Goal: Task Accomplishment & Management: Use online tool/utility

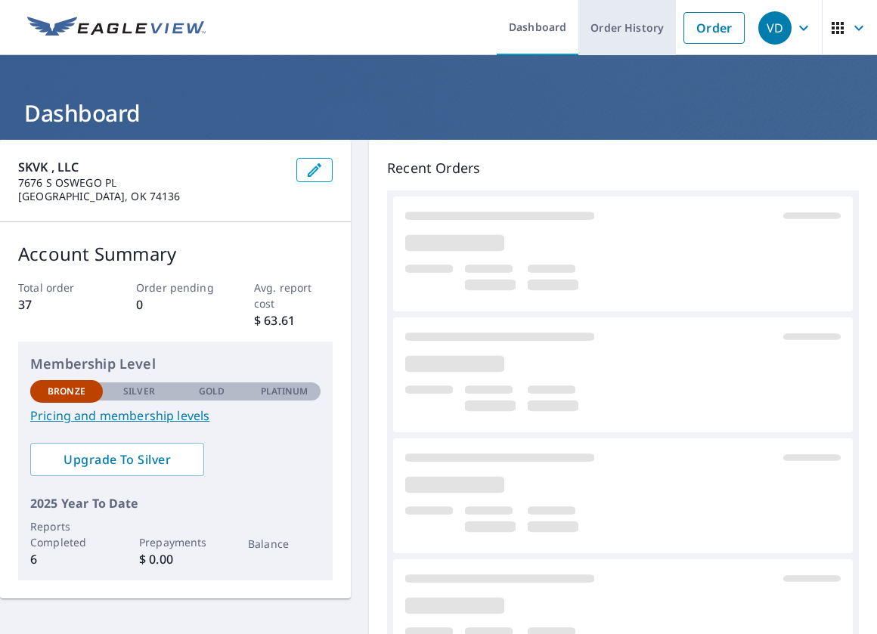
click at [627, 38] on link "Order History" at bounding box center [627, 27] width 98 height 55
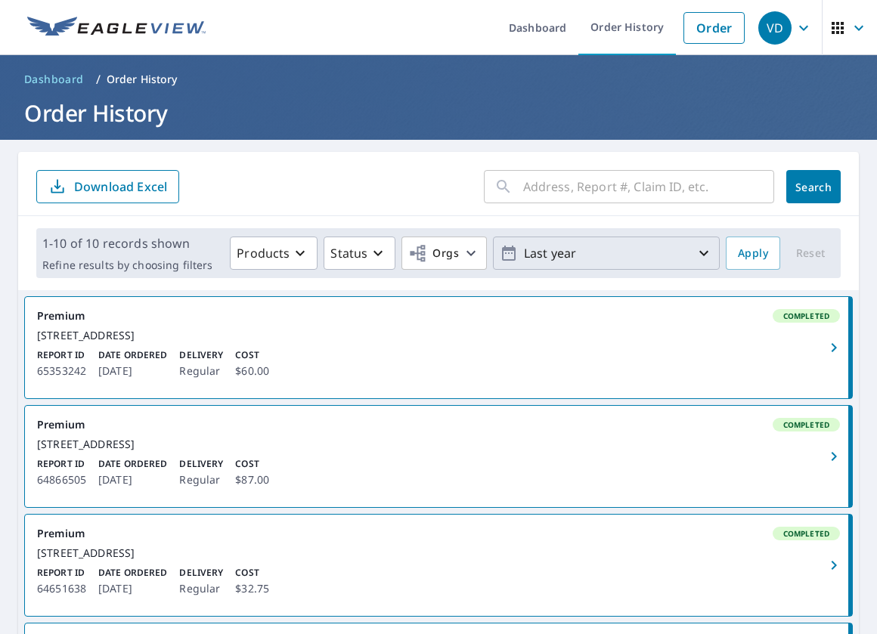
click at [670, 262] on p "Last year" at bounding box center [606, 253] width 177 height 26
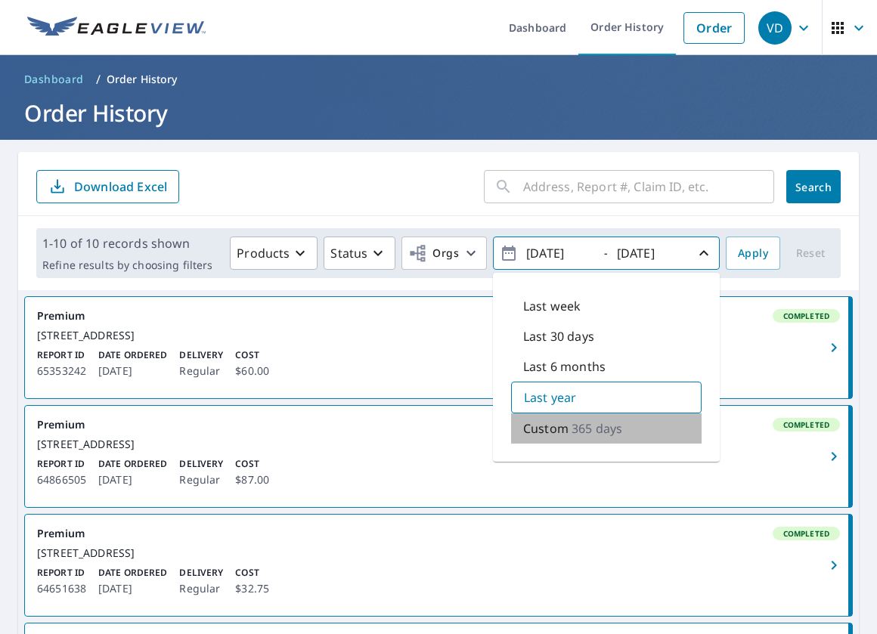
click at [599, 434] on p "365 days" at bounding box center [596, 429] width 51 height 18
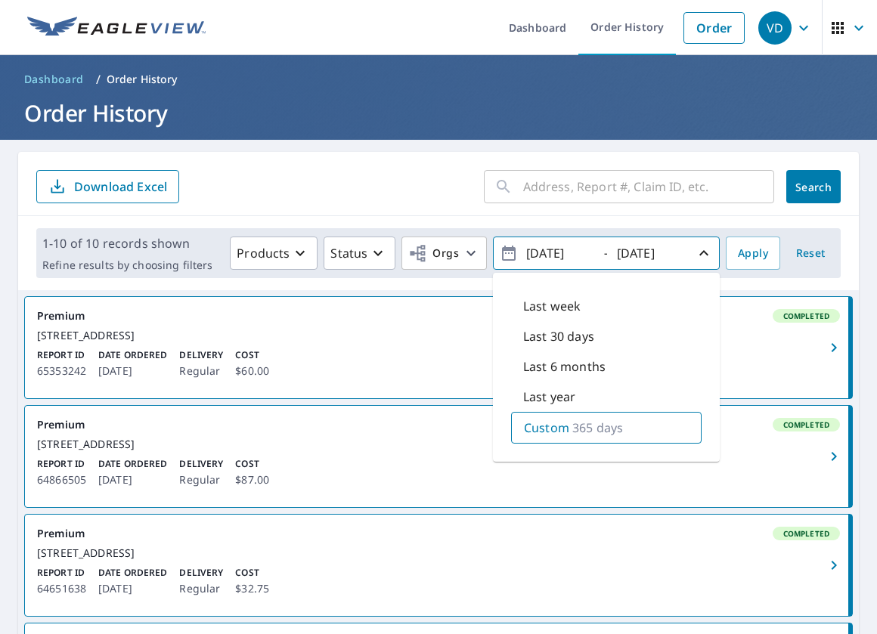
click at [596, 252] on div "[DATE]" at bounding box center [561, 253] width 76 height 26
click at [506, 262] on icon "button" at bounding box center [509, 253] width 18 height 18
click at [507, 259] on icon "button" at bounding box center [509, 253] width 18 height 18
click at [510, 252] on icon "button" at bounding box center [509, 253] width 18 height 18
click at [509, 252] on icon "button" at bounding box center [509, 253] width 18 height 18
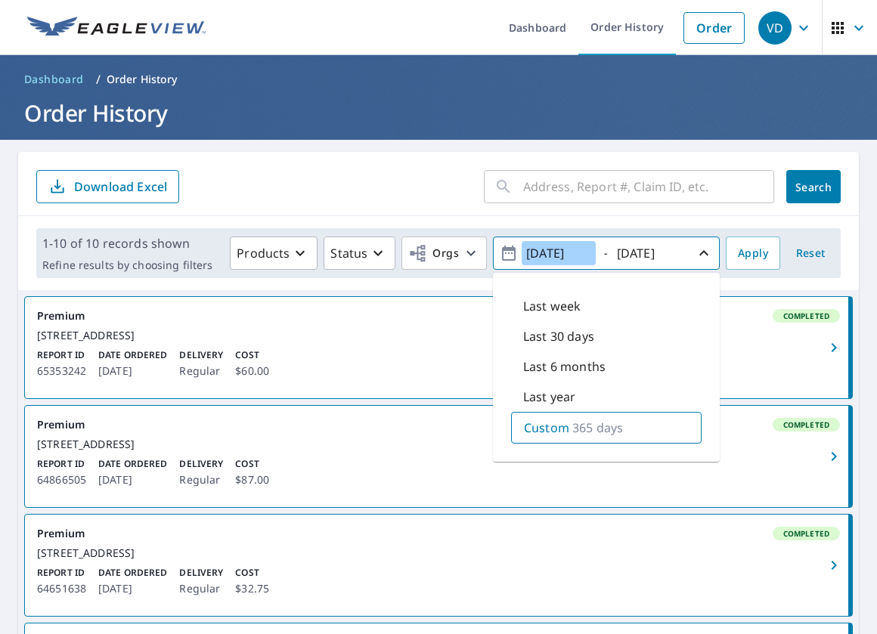
click at [580, 246] on input "[DATE]" at bounding box center [559, 253] width 74 height 24
click at [678, 259] on input "[DATE]" at bounding box center [649, 253] width 74 height 24
click at [560, 256] on input "[DATE]" at bounding box center [559, 253] width 74 height 24
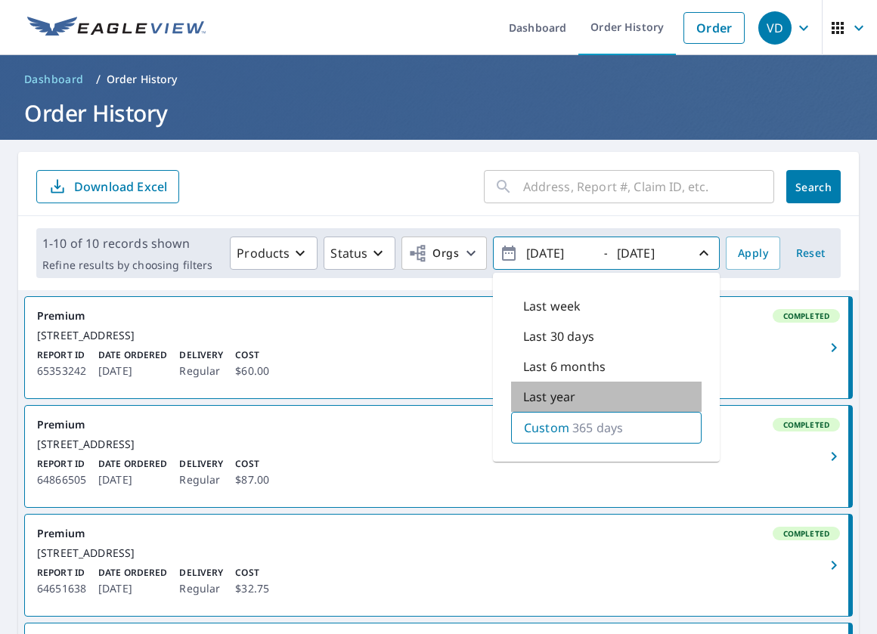
click at [584, 401] on div "Last year" at bounding box center [606, 397] width 190 height 30
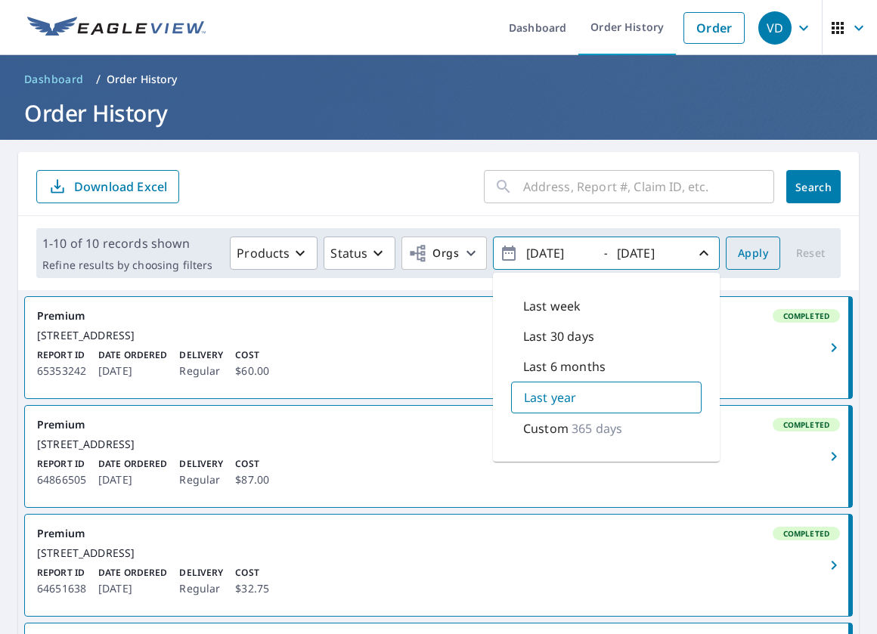
click at [738, 259] on span "Apply" at bounding box center [753, 253] width 30 height 19
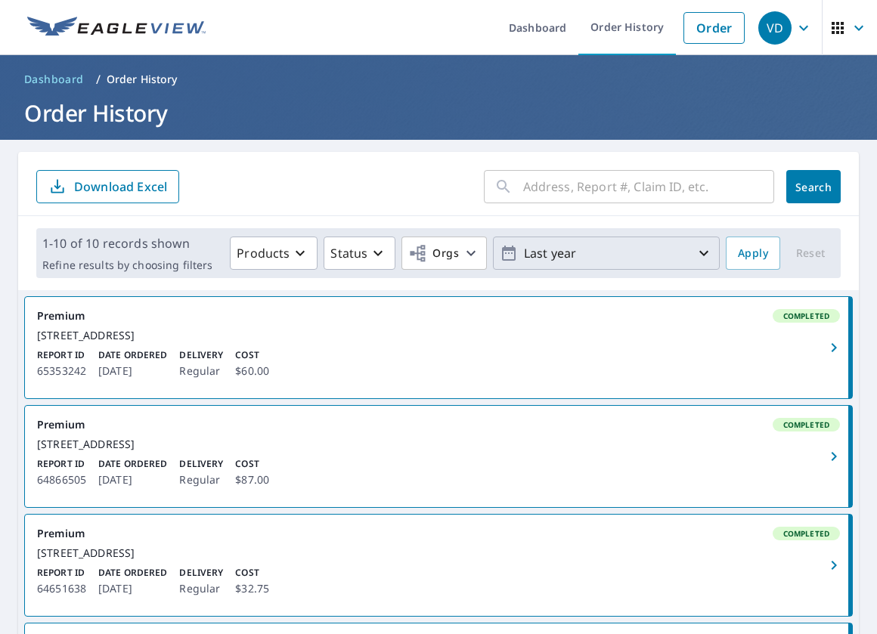
click at [699, 250] on icon "button" at bounding box center [704, 253] width 18 height 18
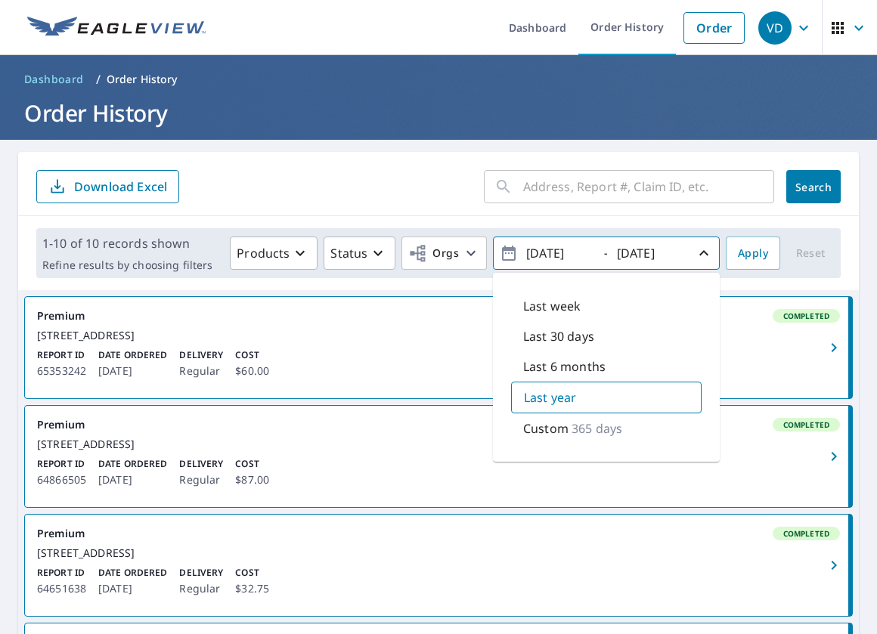
click at [391, 478] on link "Premium Completed [STREET_ADDRESS] Report ID 64866505 Date Ordered [DATE] Deliv…" at bounding box center [438, 456] width 827 height 101
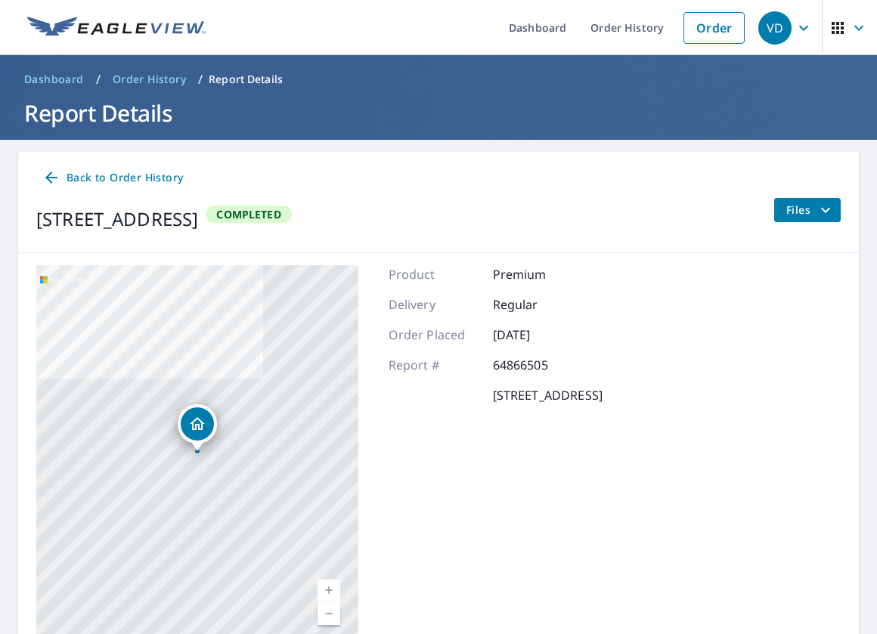
click at [160, 81] on span "Order History" at bounding box center [149, 79] width 73 height 15
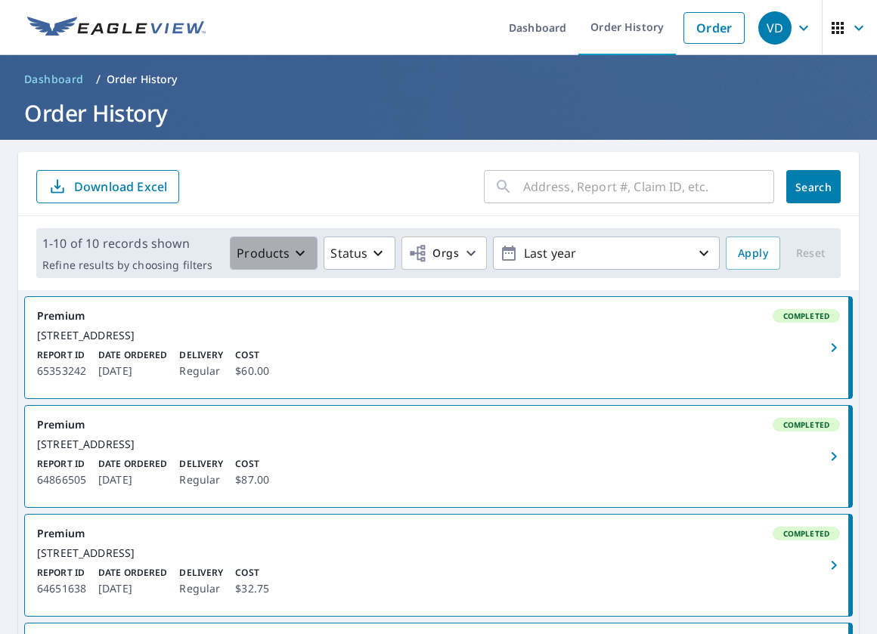
click at [265, 265] on button "Products" at bounding box center [274, 253] width 88 height 33
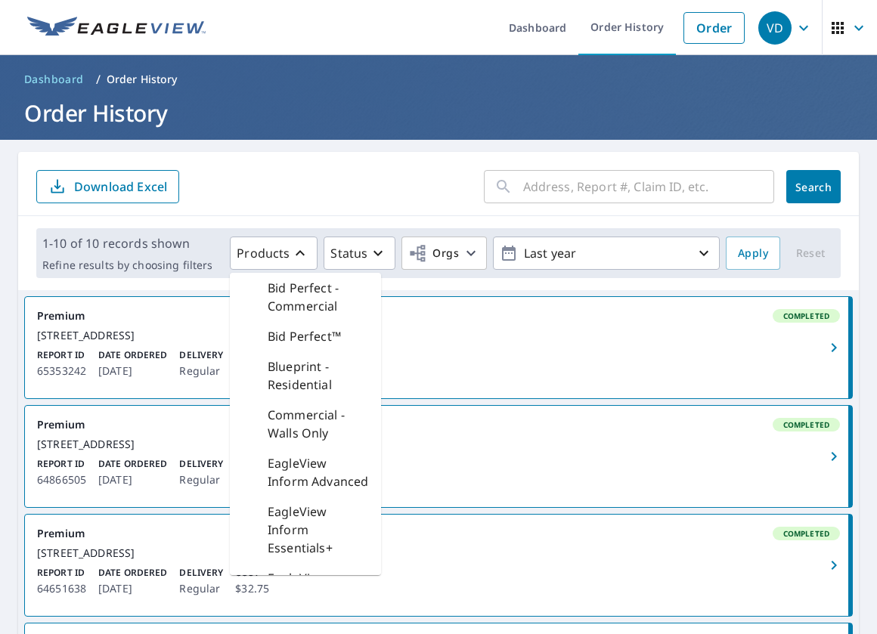
click at [414, 312] on div "Premium Completed" at bounding box center [438, 316] width 803 height 14
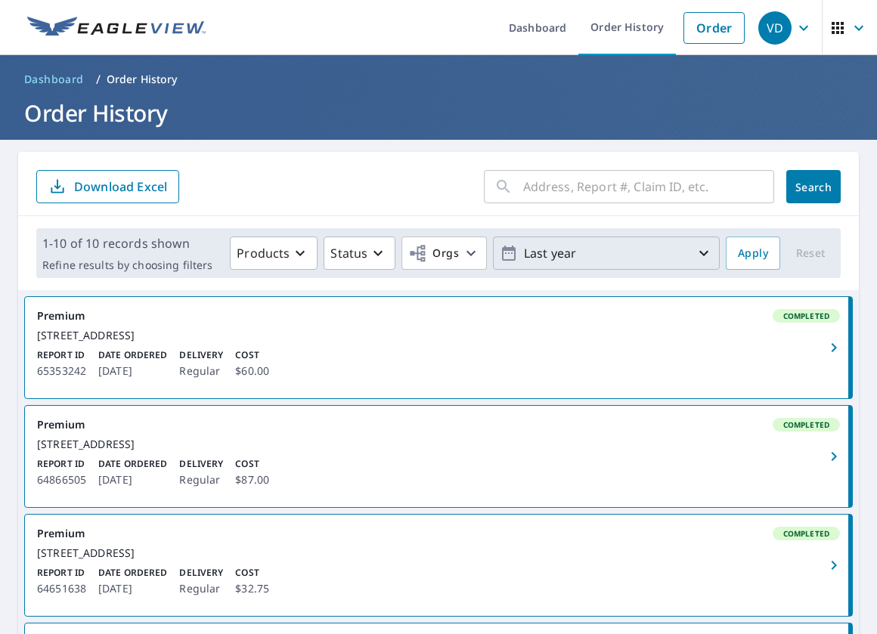
click at [537, 255] on p "Last year" at bounding box center [606, 253] width 177 height 26
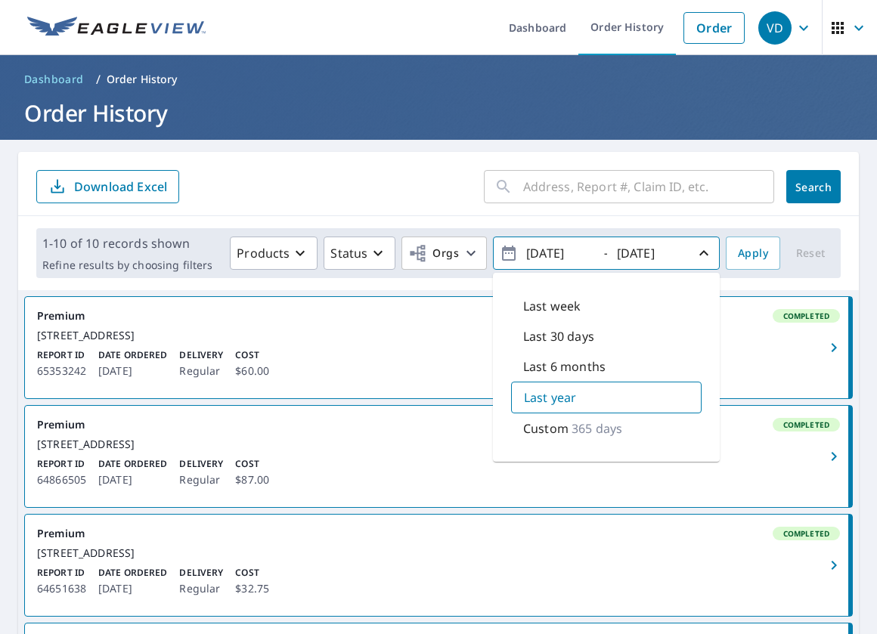
click at [578, 428] on p "365 days" at bounding box center [596, 429] width 51 height 18
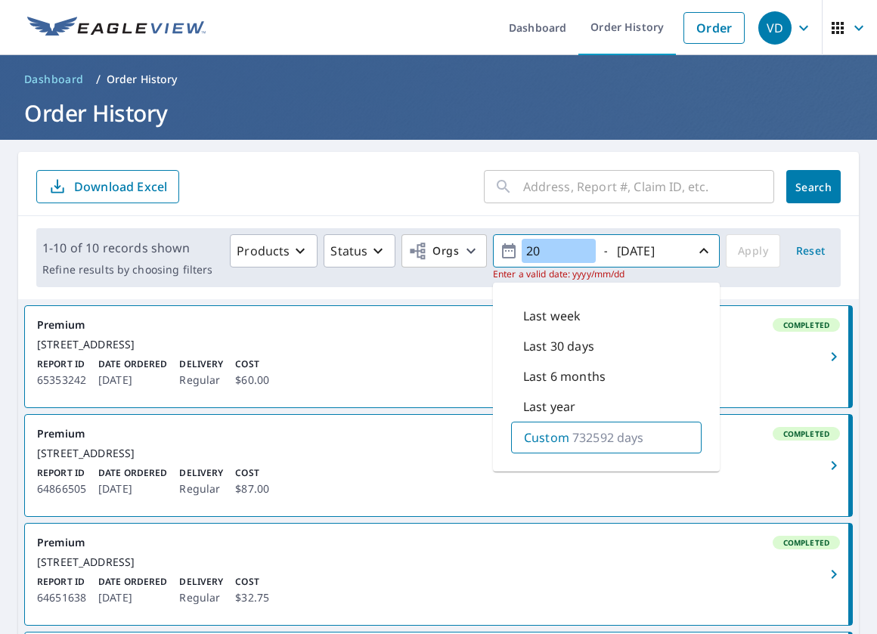
type input "2"
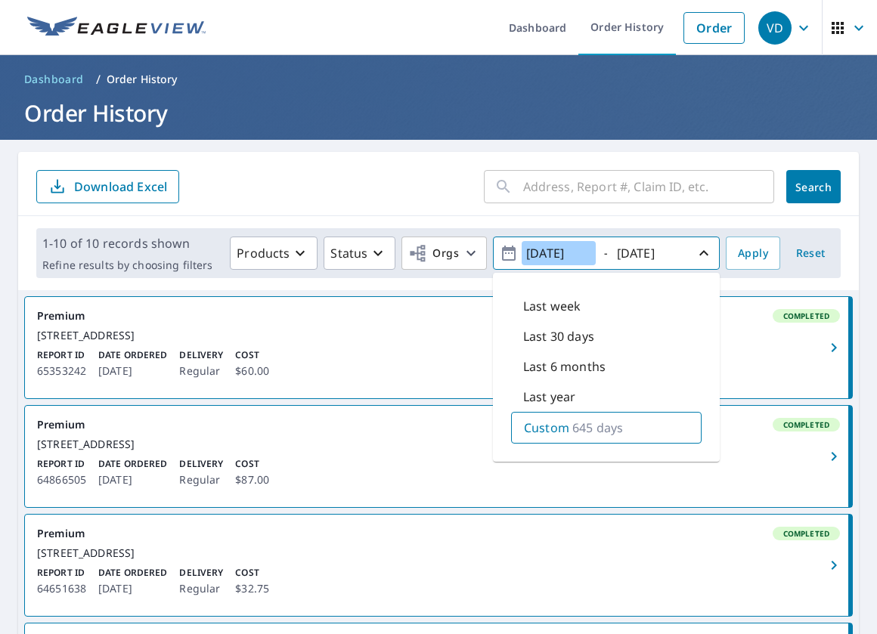
type input "[DATE]"
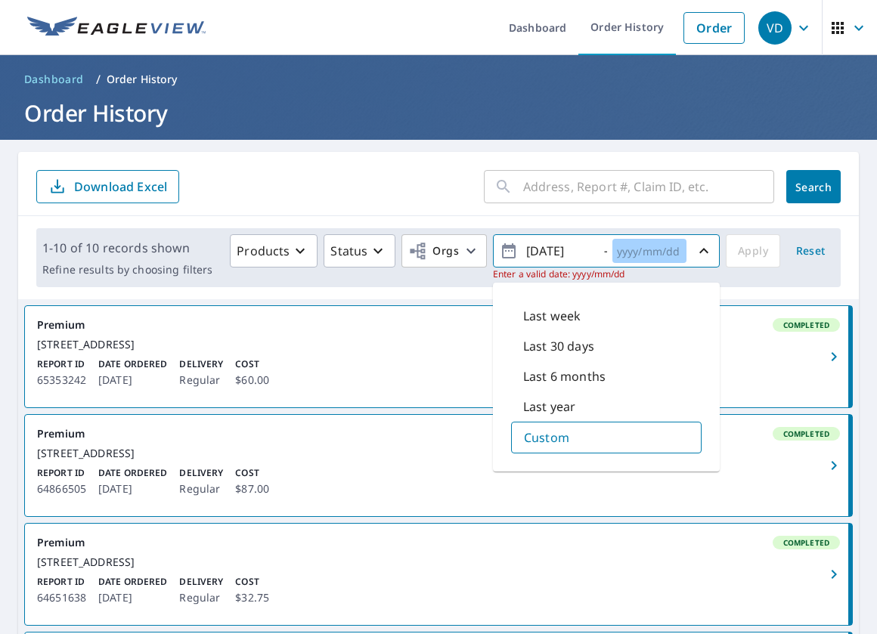
type input "1"
type input "2024/31/12"
click at [736, 241] on div "Products Status Orgs [DATE] - 2024/31/12 Enter a valid date: yyyy/mm/dd Last we…" at bounding box center [526, 257] width 616 height 47
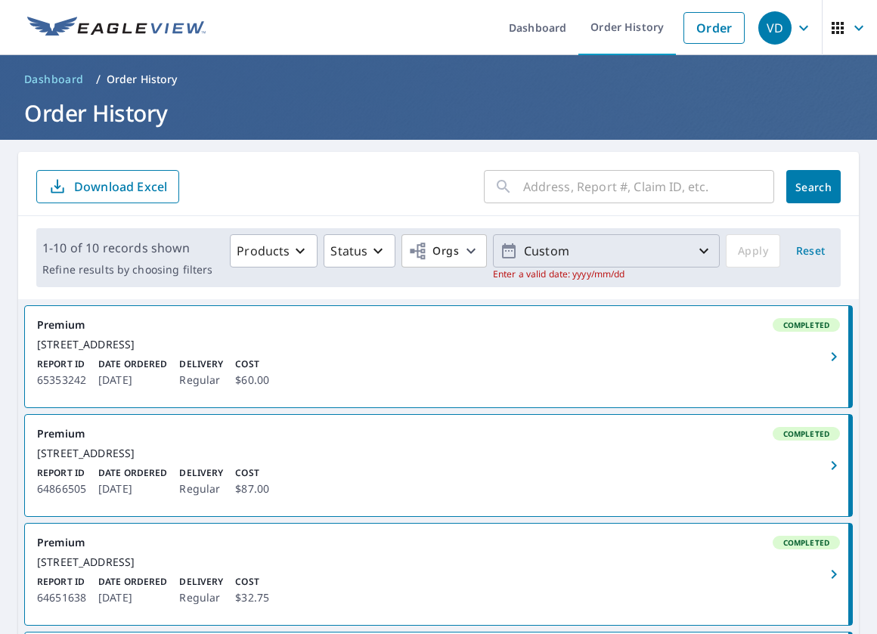
click at [657, 258] on p "Custom" at bounding box center [606, 251] width 177 height 26
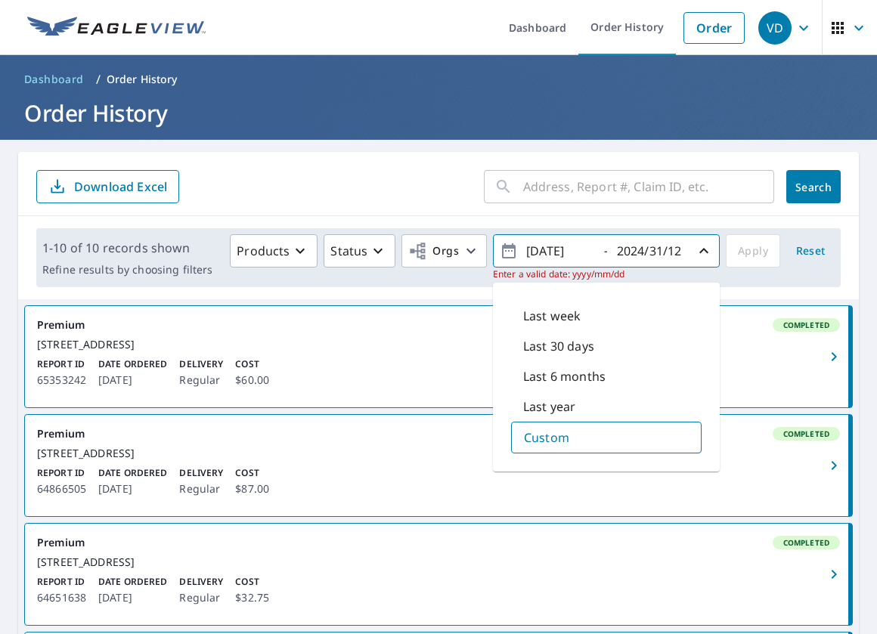
click at [737, 252] on div "Products Status Orgs [DATE] - 2024/31/12 Enter a valid date: yyyy/mm/dd Last we…" at bounding box center [526, 257] width 616 height 47
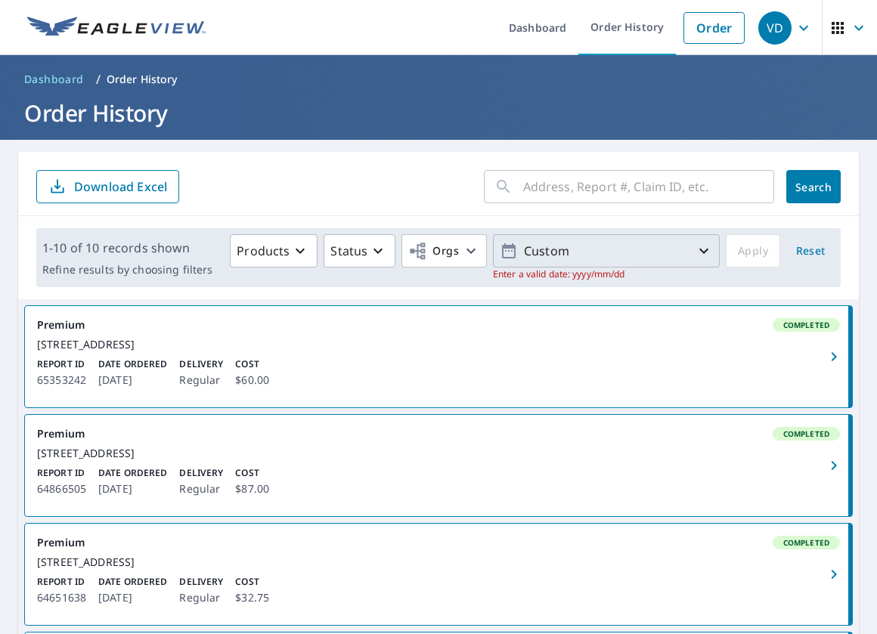
click at [594, 246] on p "Custom" at bounding box center [606, 251] width 177 height 26
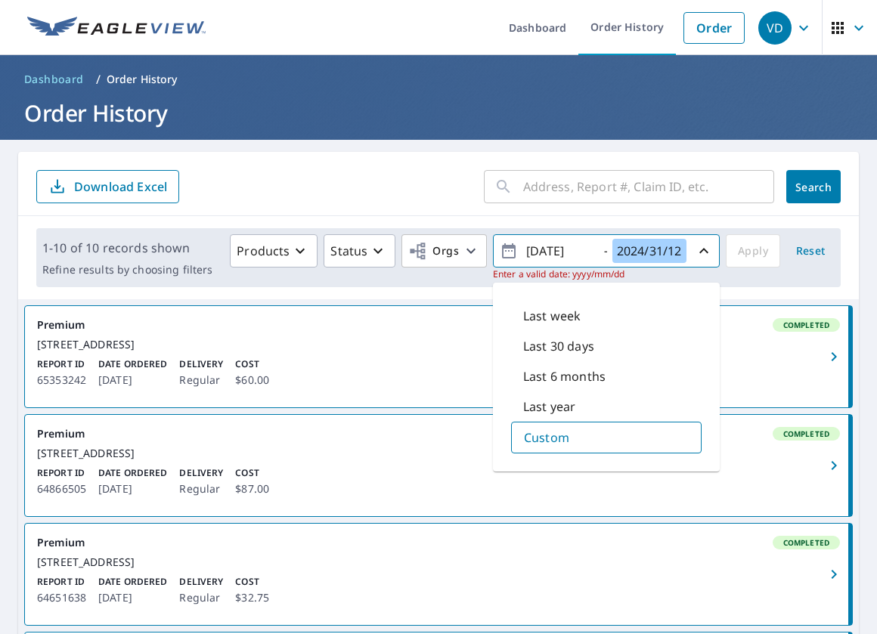
click at [658, 256] on input "2024/31/12" at bounding box center [649, 251] width 74 height 24
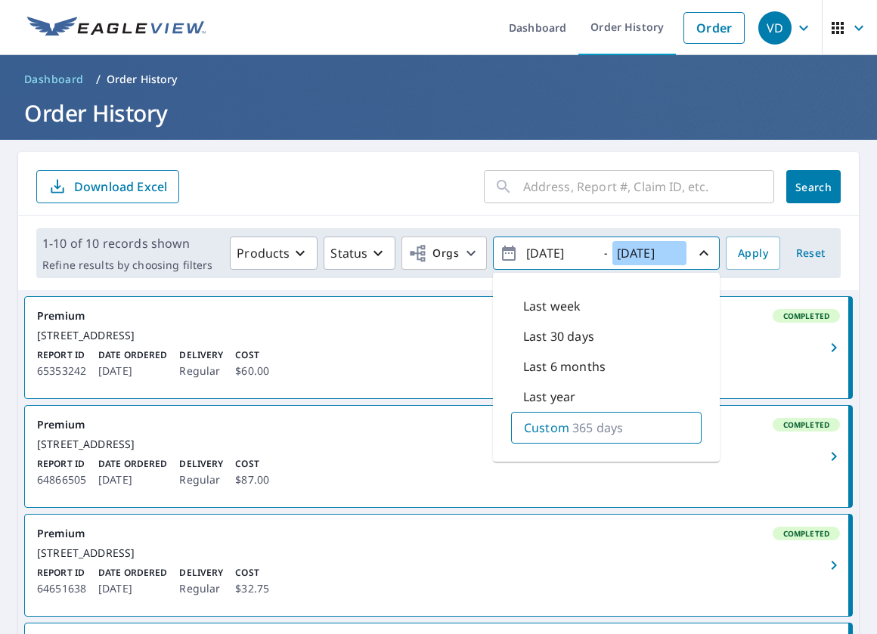
type input "[DATE]"
click at [745, 259] on span "Apply" at bounding box center [753, 253] width 30 height 19
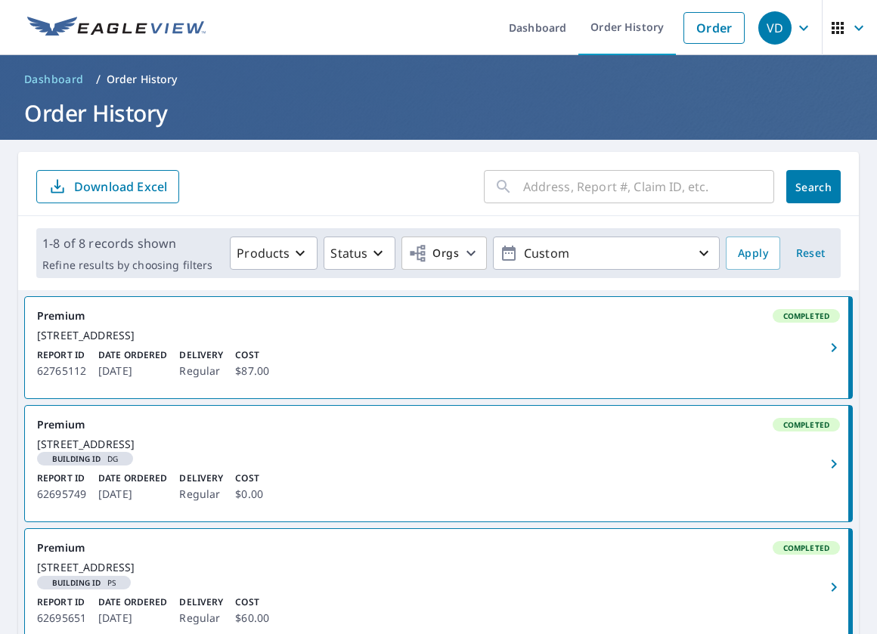
click at [423, 206] on div "​ Search Download Excel" at bounding box center [438, 184] width 841 height 64
click at [165, 187] on p "Download Excel" at bounding box center [120, 186] width 93 height 17
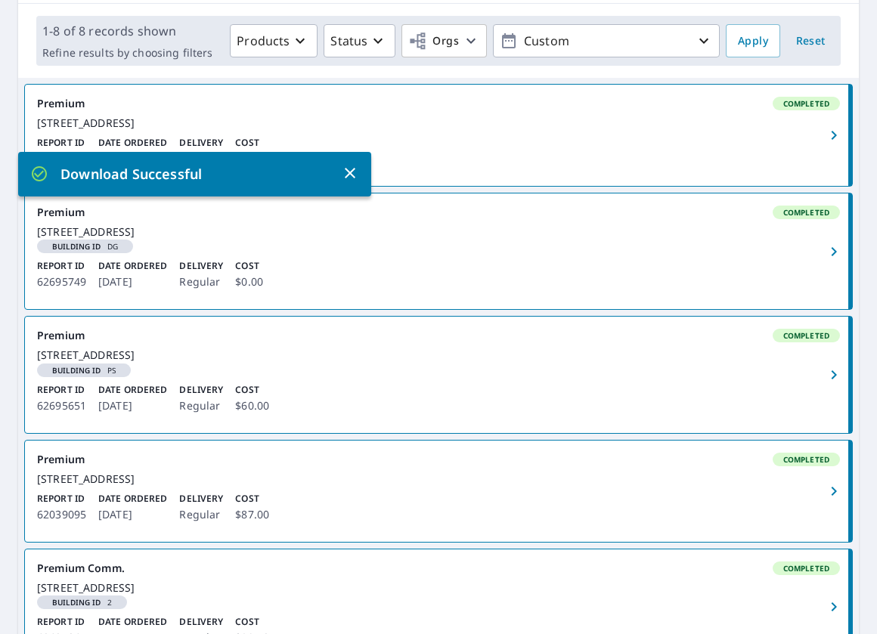
scroll to position [220, 0]
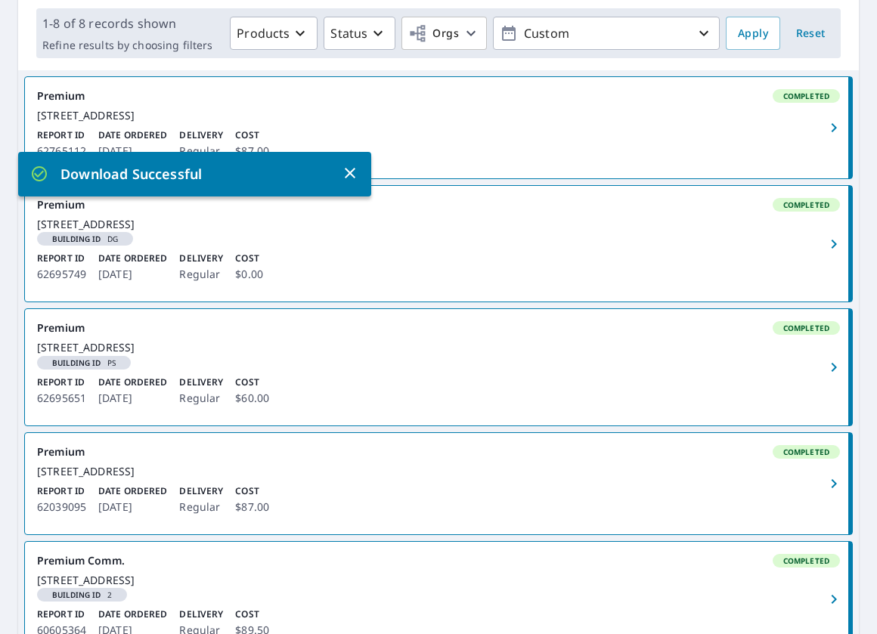
click at [347, 169] on icon "button" at bounding box center [350, 173] width 11 height 11
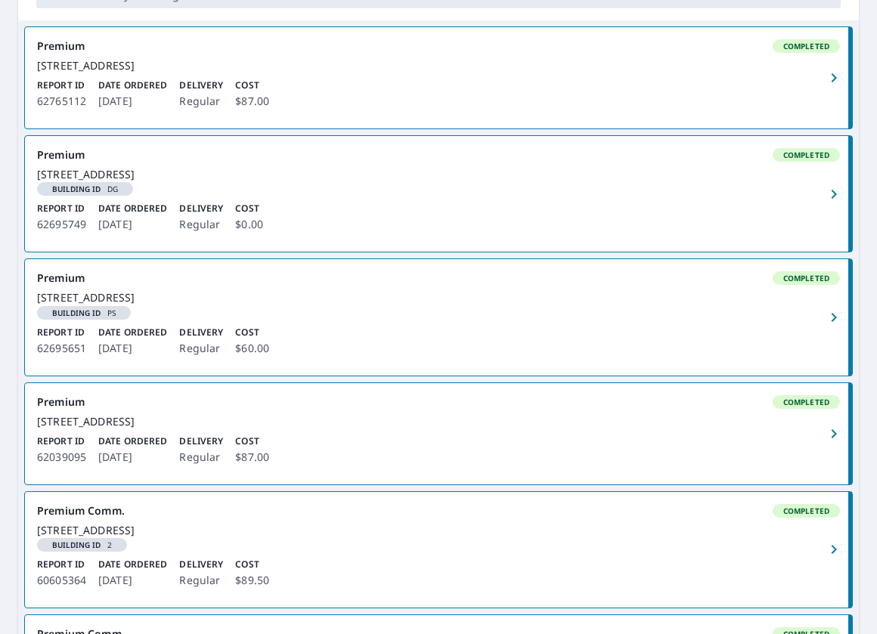
scroll to position [0, 0]
